Goal: Task Accomplishment & Management: Manage account settings

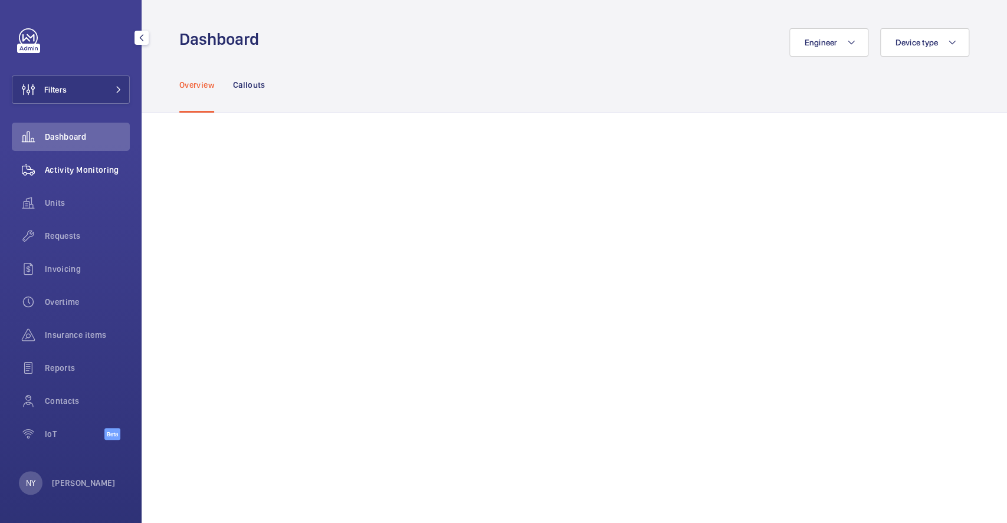
click at [67, 168] on span "Activity Monitoring" at bounding box center [87, 170] width 85 height 12
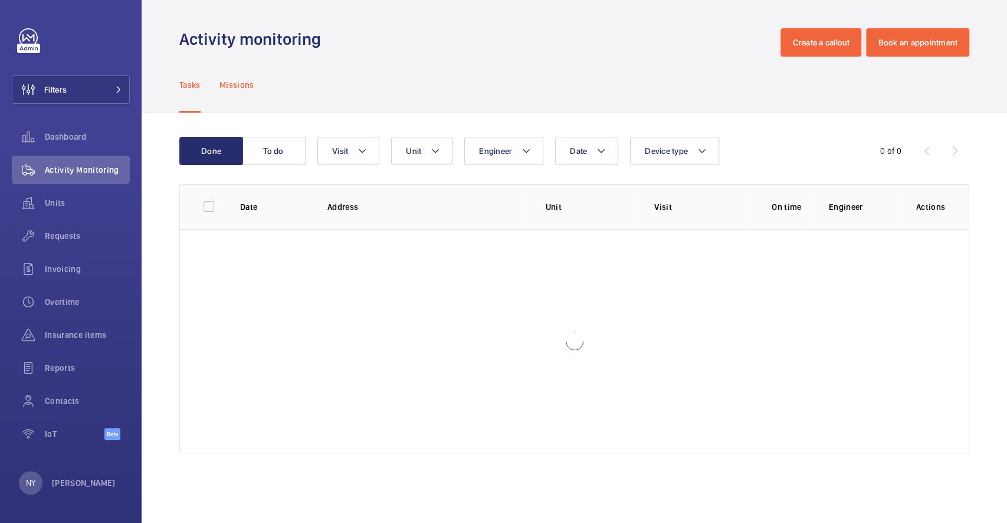
click at [244, 84] on p "Missions" at bounding box center [237, 85] width 35 height 12
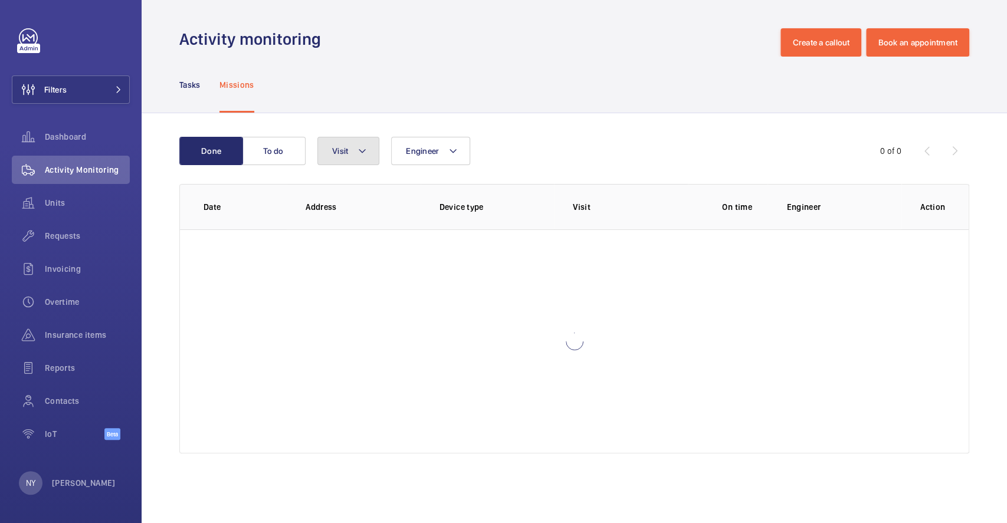
click at [348, 154] on span "Visit" at bounding box center [340, 150] width 16 height 9
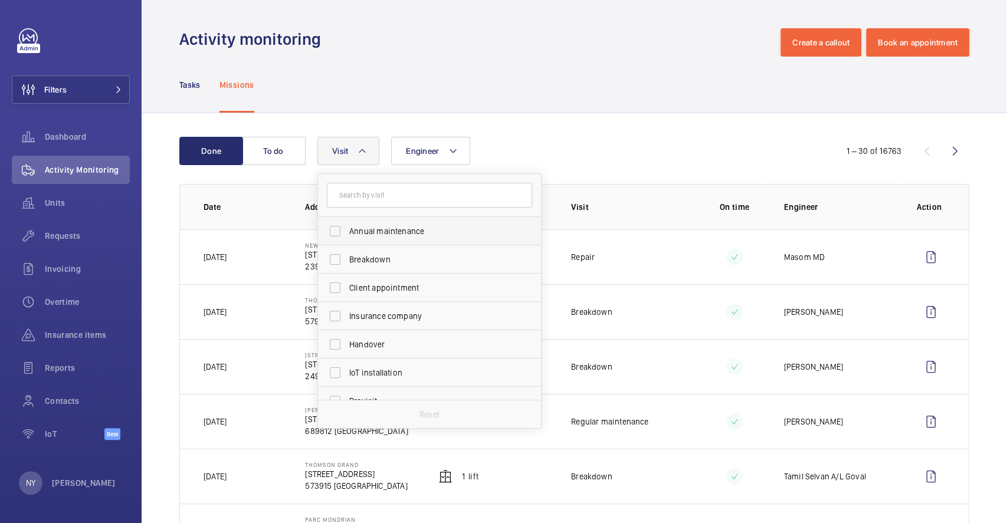
click at [368, 240] on label "Annual maintenance" at bounding box center [420, 231] width 205 height 28
click at [347, 240] on input "Annual maintenance" at bounding box center [335, 232] width 24 height 24
checkbox input "true"
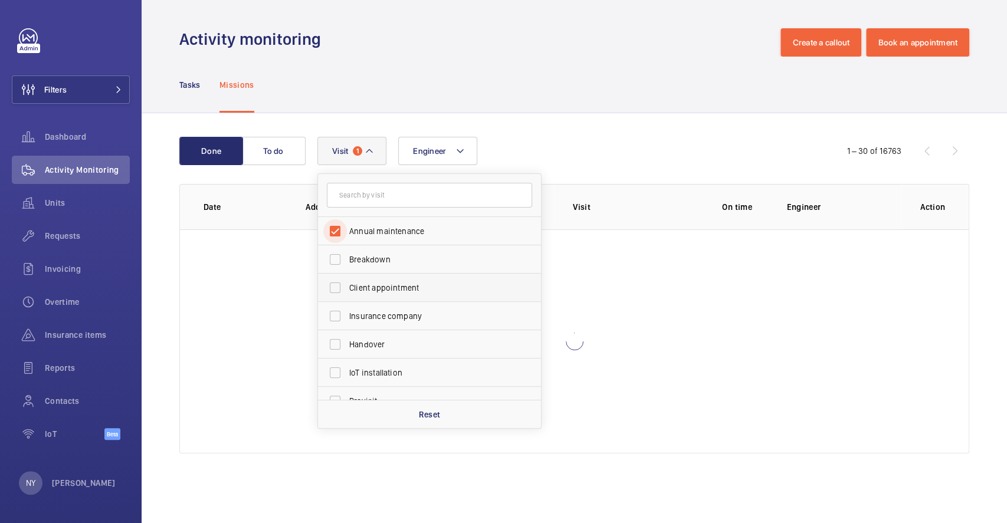
scroll to position [185, 0]
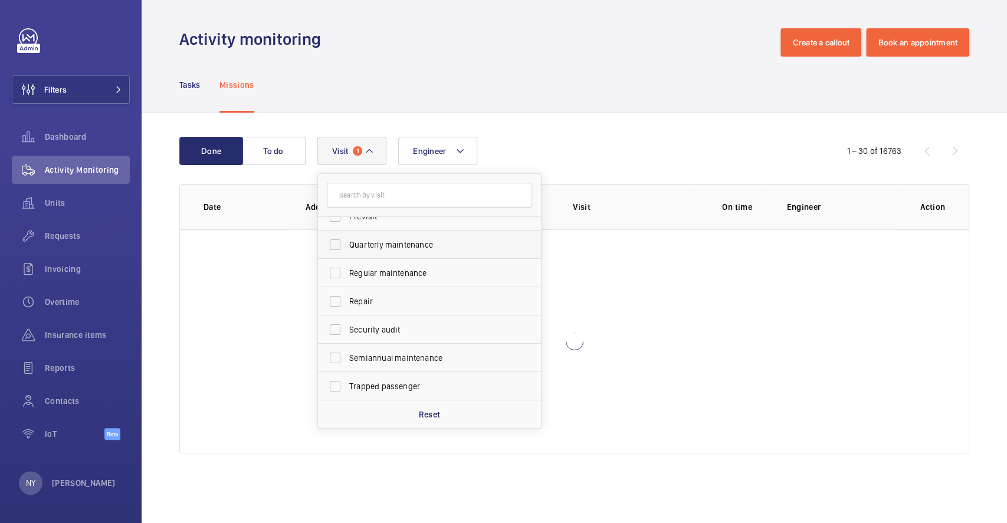
click at [376, 243] on span "Quarterly maintenance" at bounding box center [430, 245] width 162 height 12
click at [347, 243] on input "Quarterly maintenance" at bounding box center [335, 245] width 24 height 24
checkbox input "true"
click at [388, 276] on span "Regular maintenance" at bounding box center [430, 273] width 162 height 12
click at [347, 276] on input "Regular maintenance" at bounding box center [335, 273] width 24 height 24
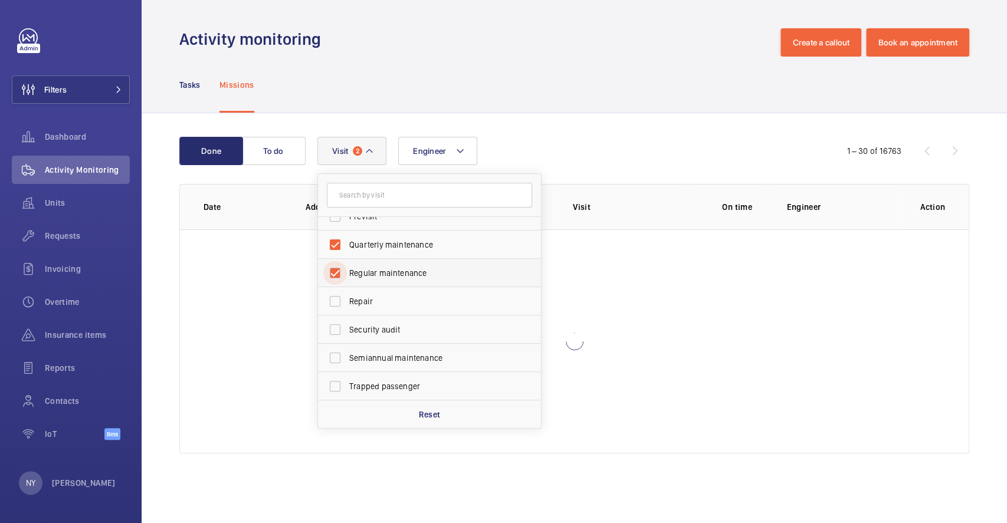
checkbox input "true"
click at [392, 342] on label "Security audit" at bounding box center [420, 330] width 205 height 28
click at [347, 342] on input "Security audit" at bounding box center [335, 330] width 24 height 24
click at [372, 327] on span "Security audit" at bounding box center [430, 330] width 162 height 12
click at [347, 327] on input "Security audit" at bounding box center [335, 330] width 24 height 24
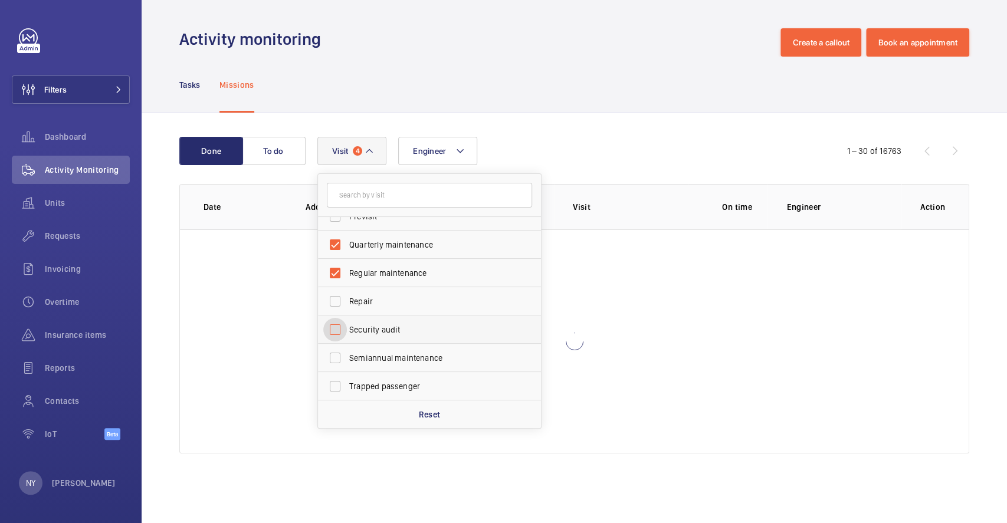
checkbox input "false"
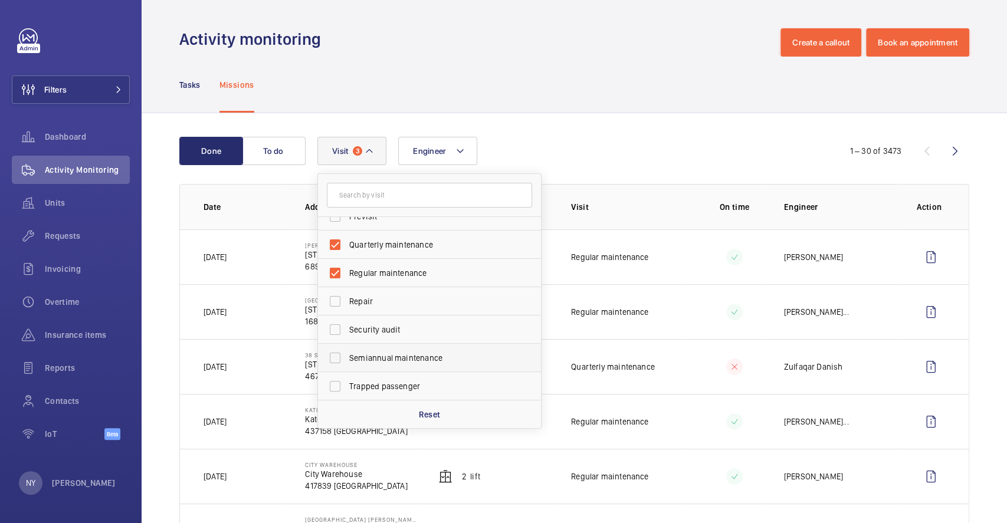
click at [376, 358] on span "Semiannual maintenance" at bounding box center [430, 358] width 162 height 12
click at [347, 358] on input "Semiannual maintenance" at bounding box center [335, 358] width 24 height 24
checkbox input "true"
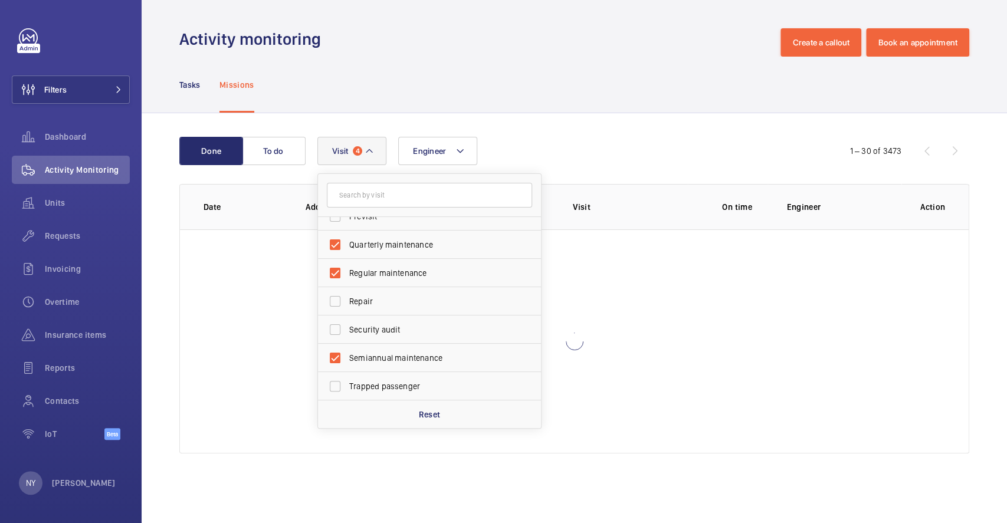
click at [525, 94] on div "Tasks Missions" at bounding box center [574, 85] width 790 height 56
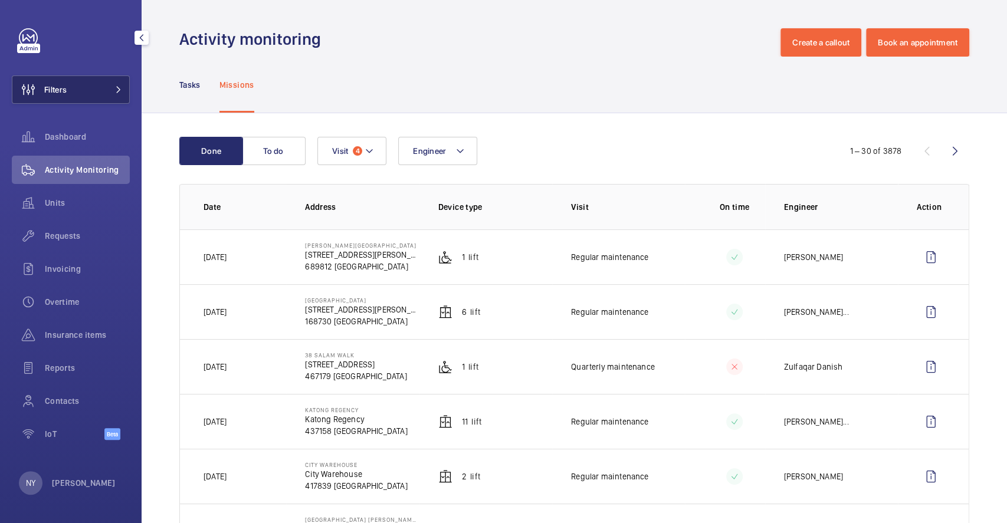
click at [67, 88] on button "Filters" at bounding box center [71, 90] width 118 height 28
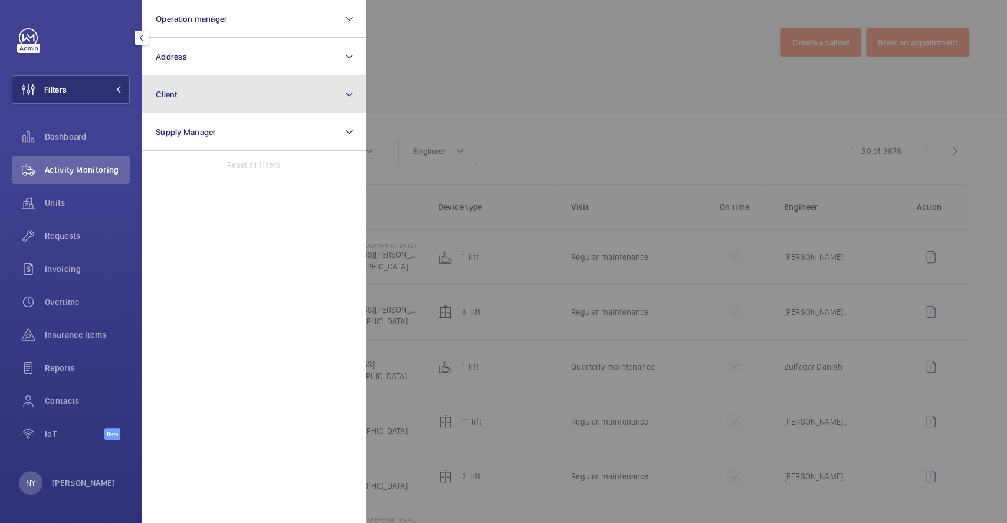
click at [274, 78] on button "Client" at bounding box center [254, 95] width 224 height 38
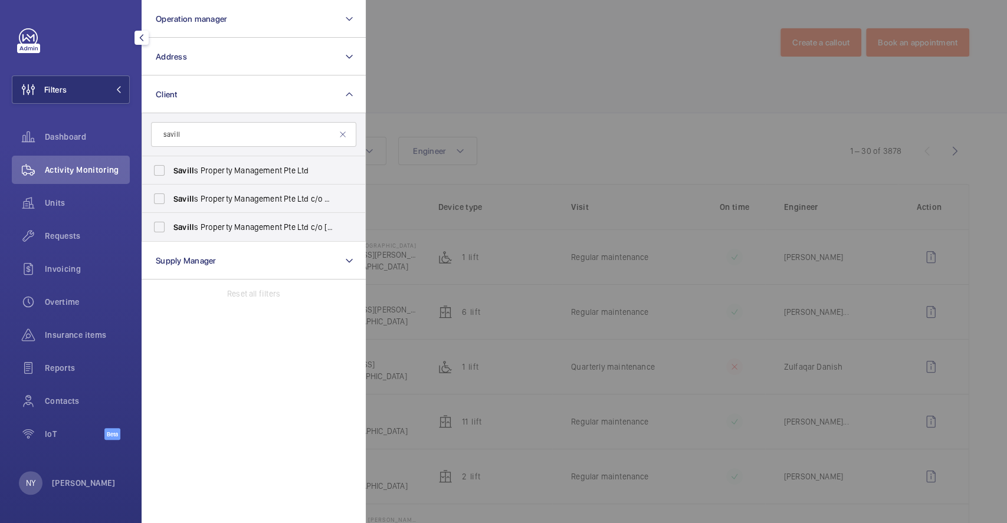
type input "savill"
click at [221, 170] on span "Savill s Property Management Pte Ltd" at bounding box center [254, 171] width 162 height 12
click at [171, 170] on input "Savill s Property Management Pte Ltd" at bounding box center [160, 171] width 24 height 24
checkbox input "true"
click at [221, 204] on span "Savill s Property Management Pte Ltd c/o Ministry of Foreign Affairs" at bounding box center [254, 199] width 162 height 12
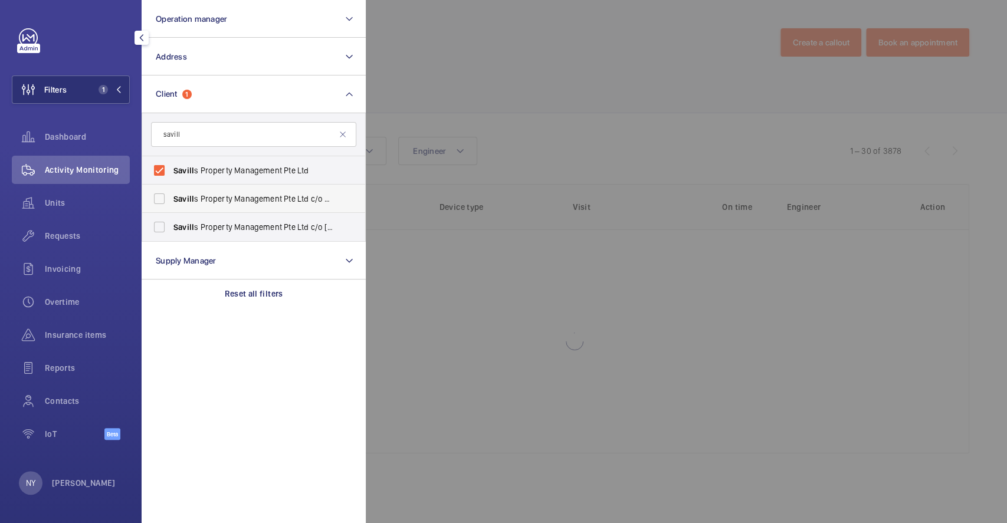
click at [171, 204] on input "Savill s Property Management Pte Ltd c/o Ministry of Foreign Affairs" at bounding box center [160, 199] width 24 height 24
checkbox input "true"
click at [561, 61] on div at bounding box center [869, 261] width 1007 height 523
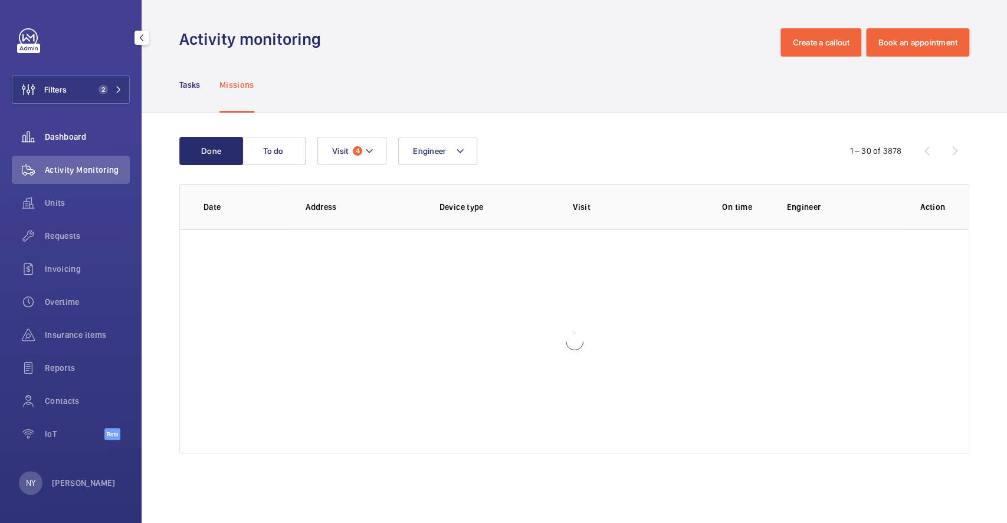
click at [55, 132] on span "Dashboard" at bounding box center [87, 137] width 85 height 12
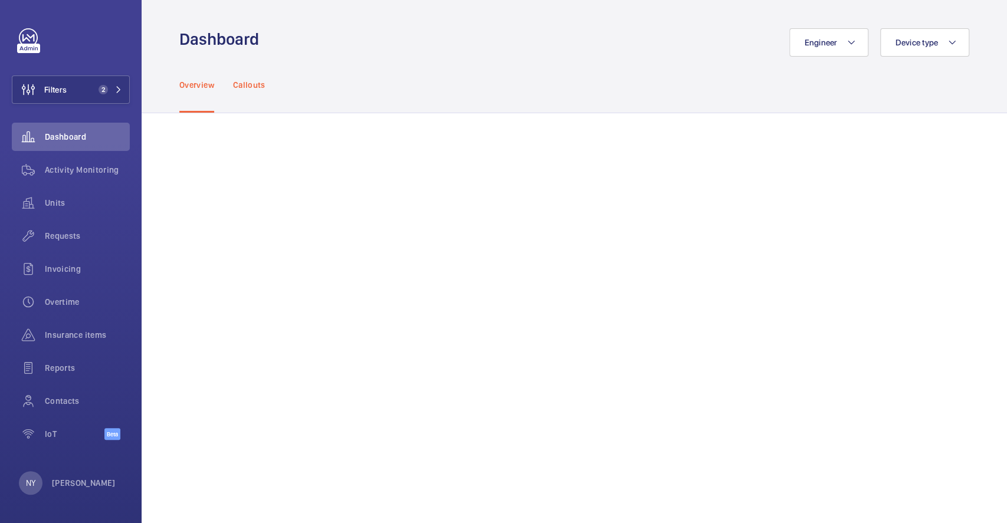
click at [245, 86] on p "Callouts" at bounding box center [249, 85] width 32 height 12
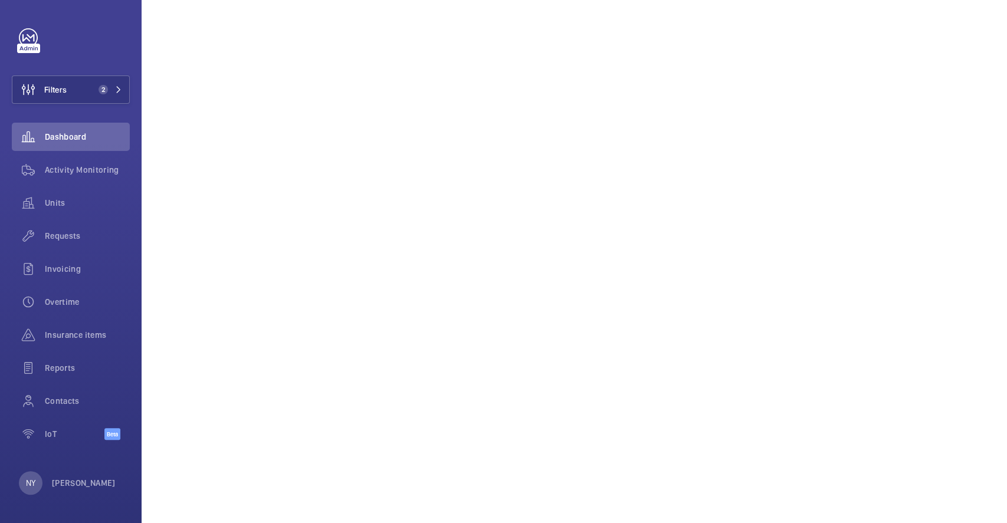
scroll to position [708, 0]
click at [80, 493] on div "NY Ngay Yin" at bounding box center [67, 483] width 97 height 24
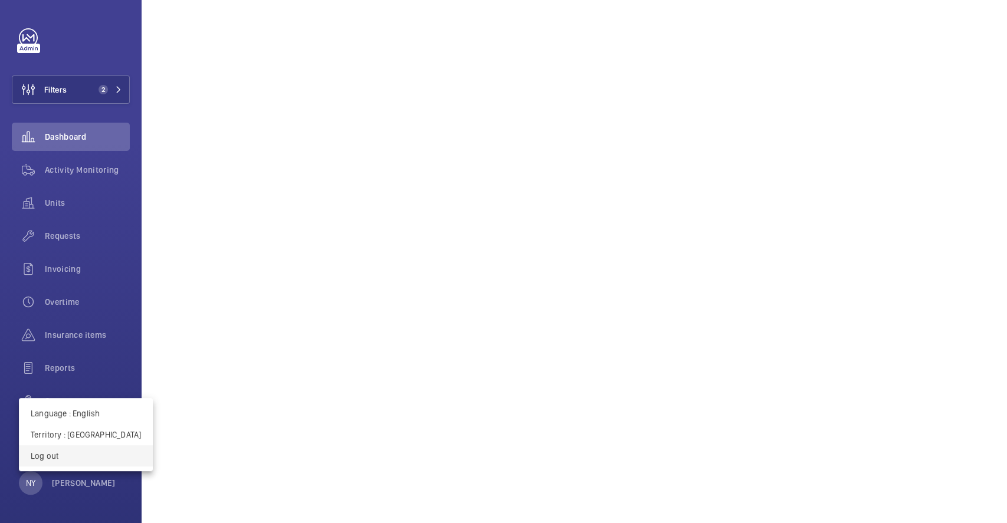
click at [78, 461] on p "Log out" at bounding box center [86, 456] width 110 height 12
